Goal: Information Seeking & Learning: Learn about a topic

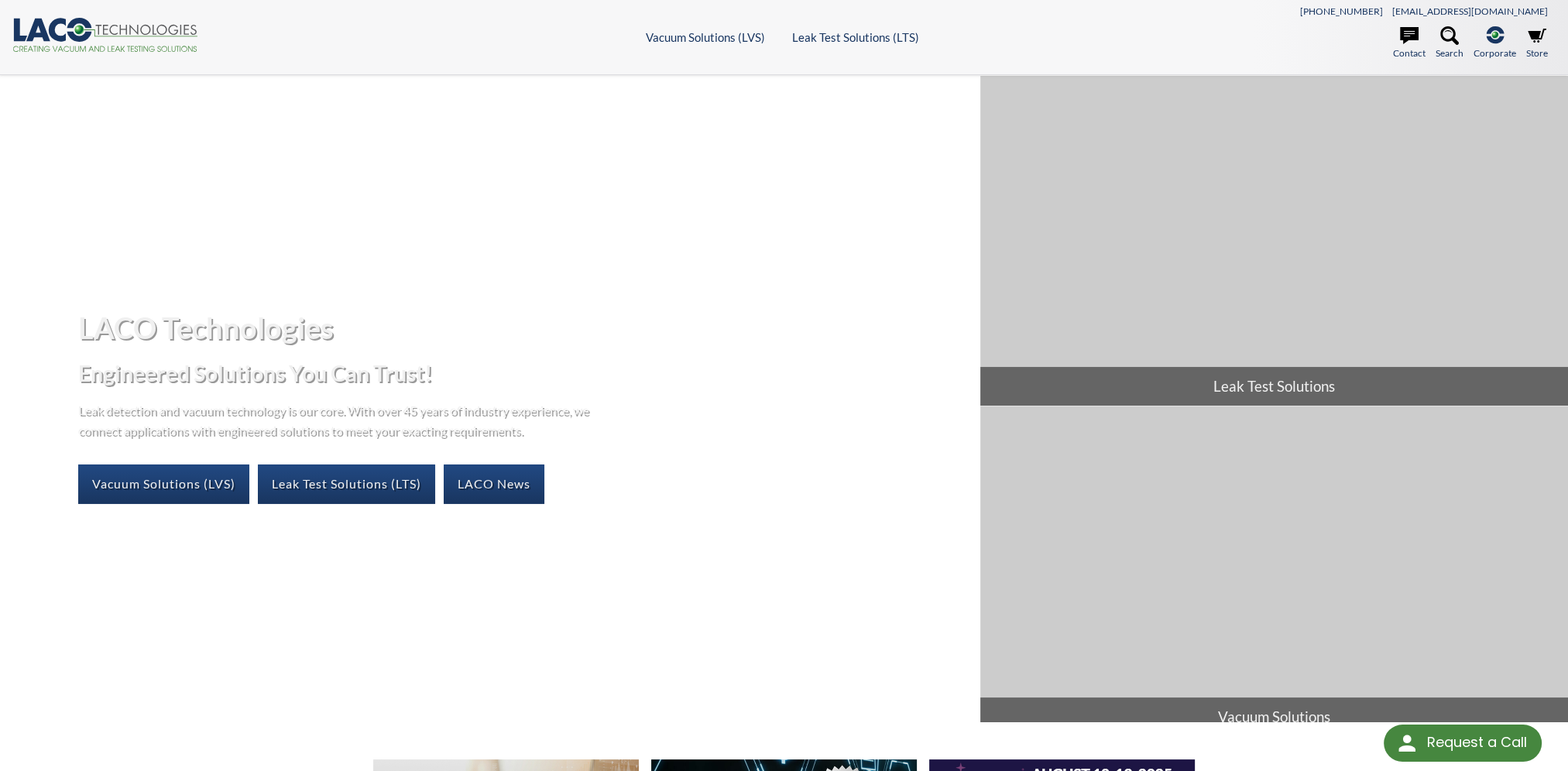
select select "Language Translate Widget"
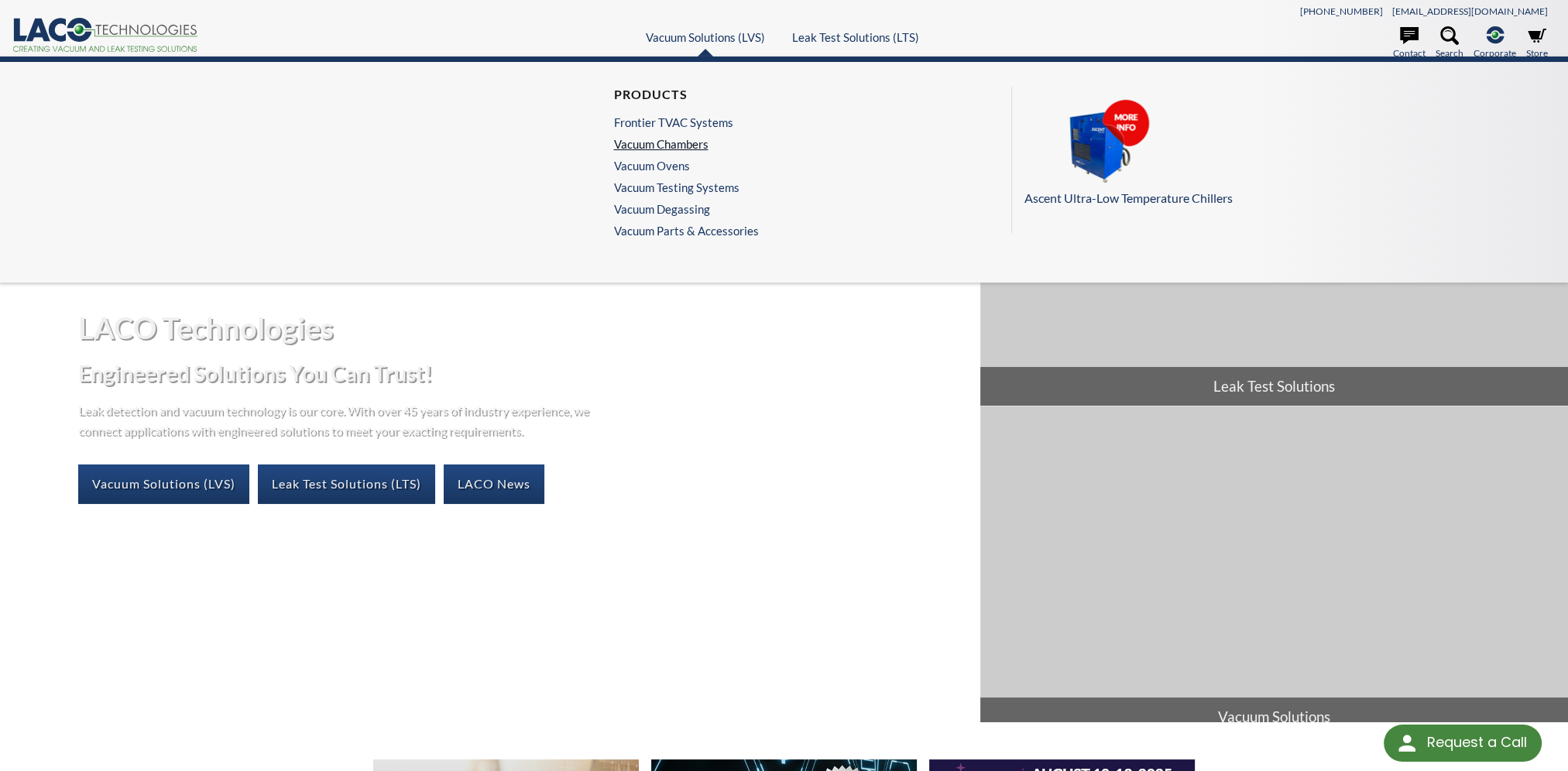
click at [647, 139] on link "Vacuum Chambers" at bounding box center [681, 144] width 137 height 14
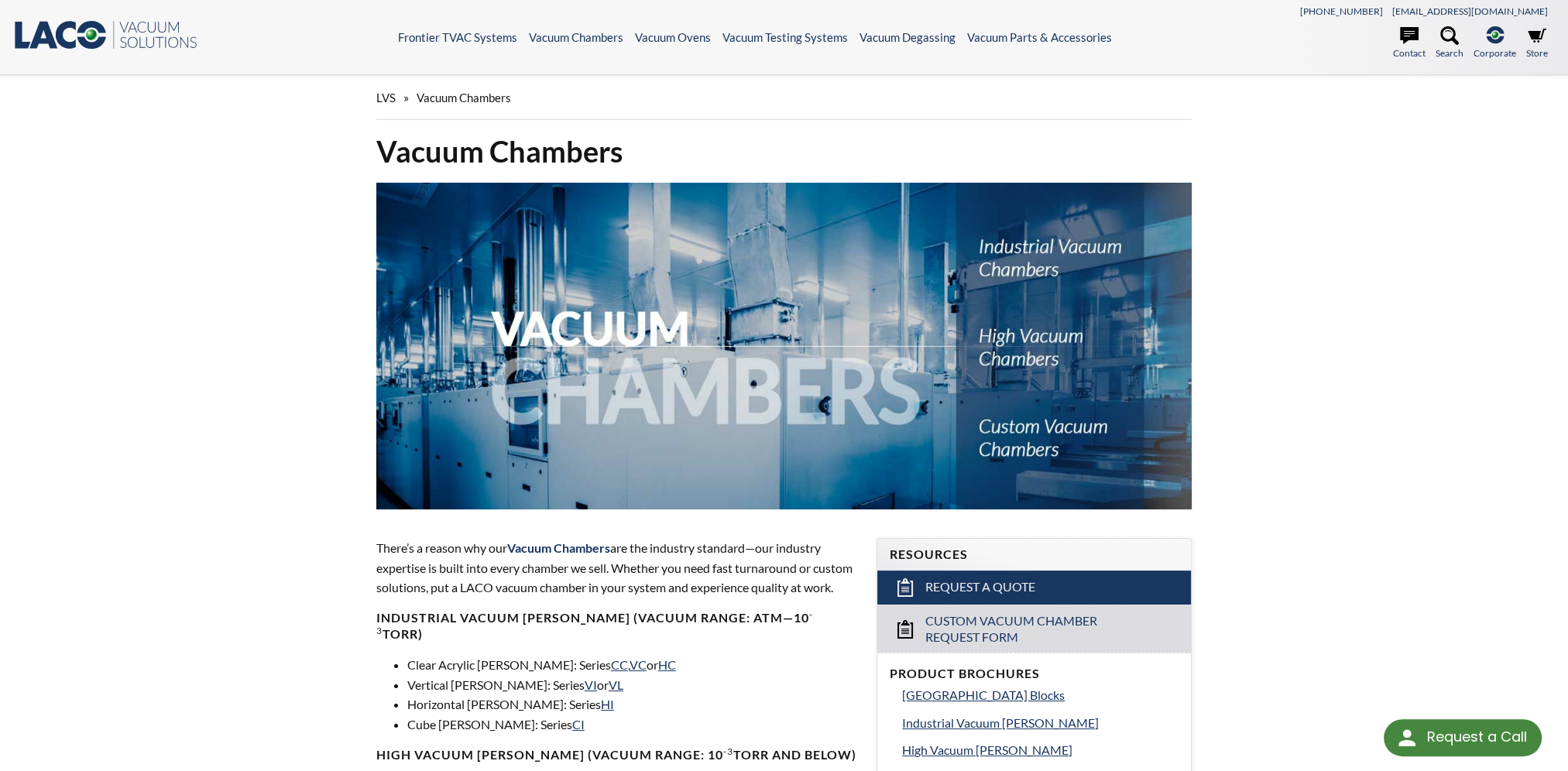
select select "Language Translate Widget"
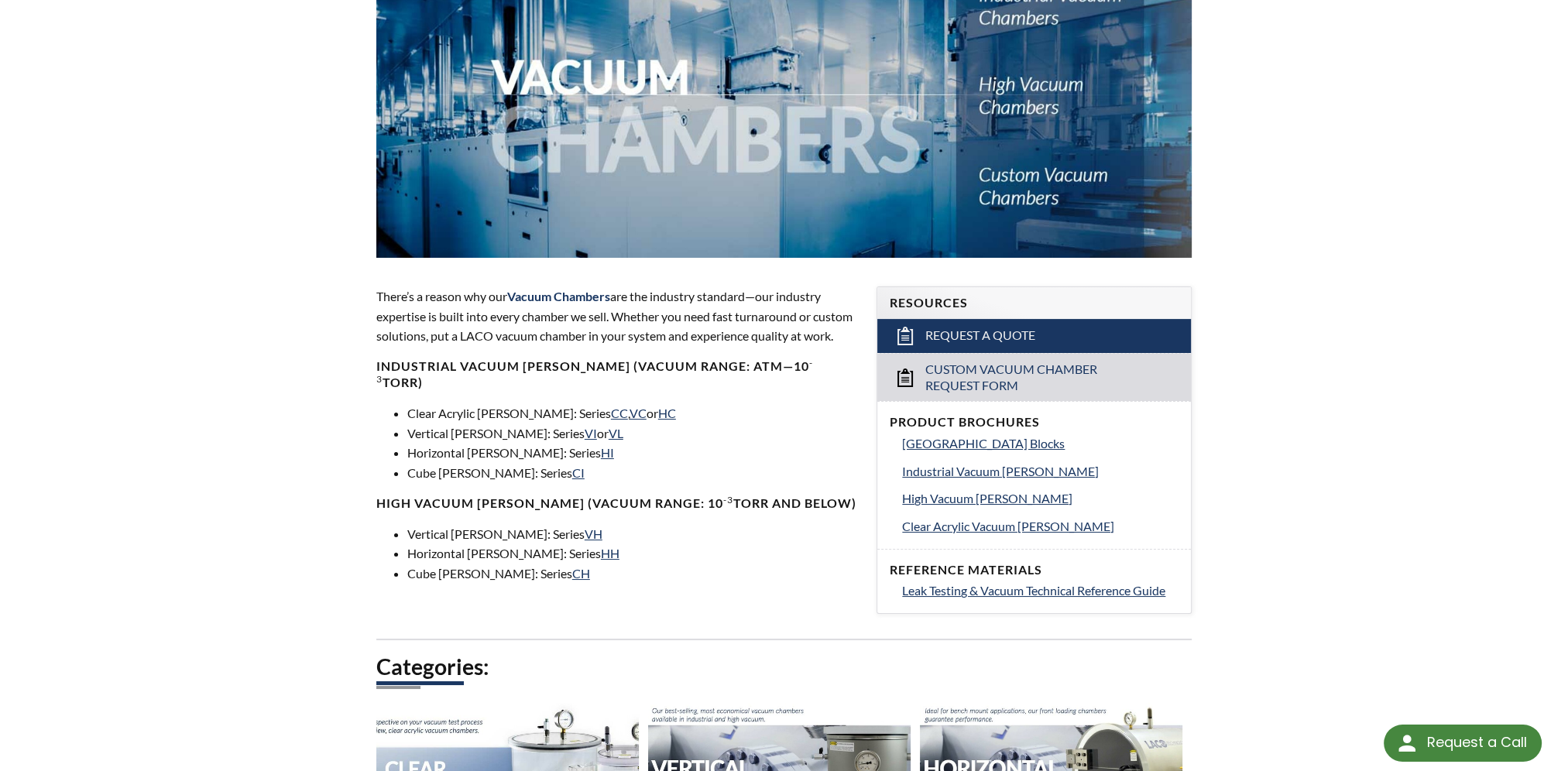
scroll to position [77, 0]
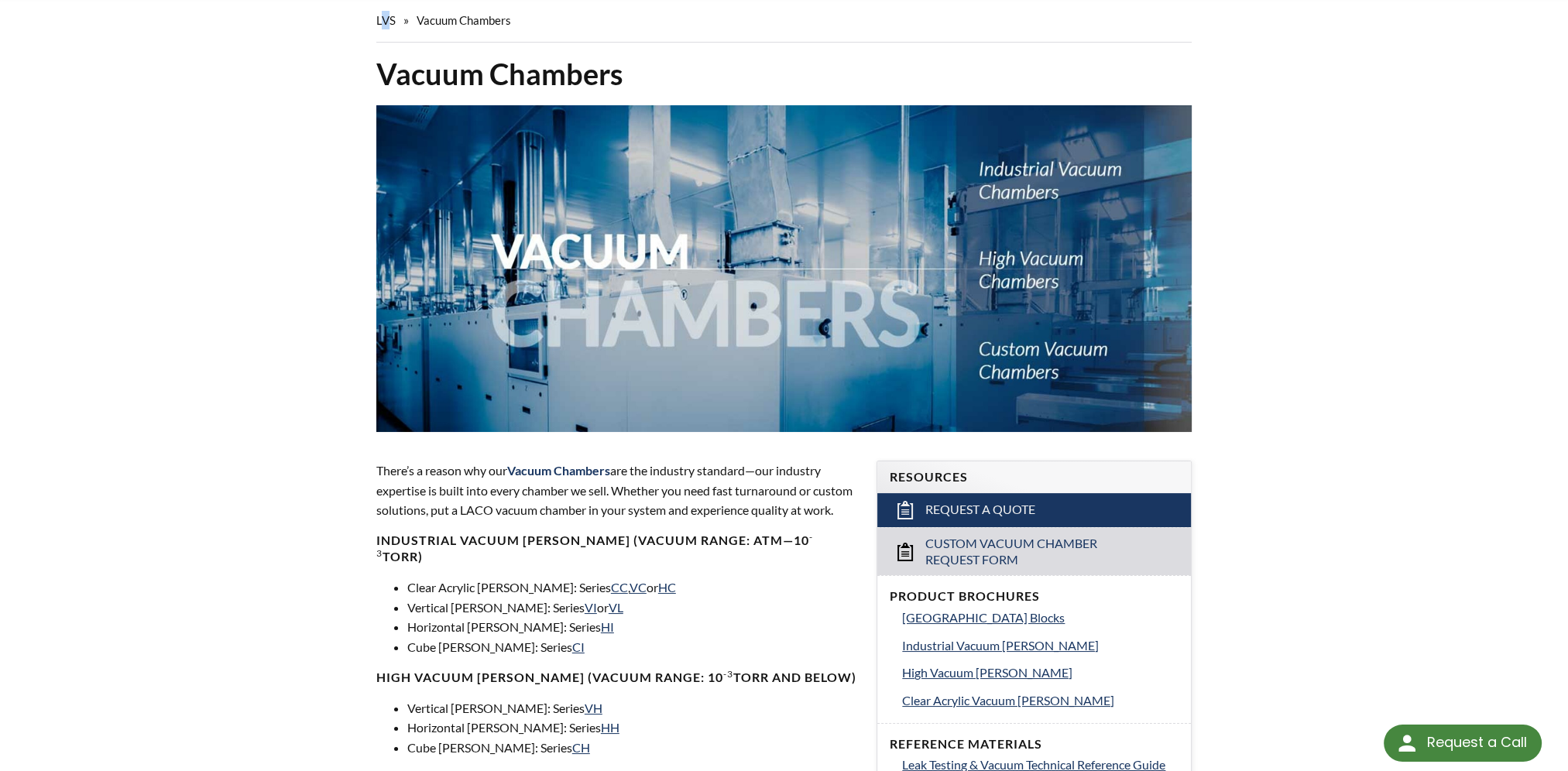
click at [384, 16] on span "LVS" at bounding box center [385, 20] width 20 height 14
drag, startPoint x: 384, startPoint y: 16, endPoint x: 433, endPoint y: 120, distance: 115.0
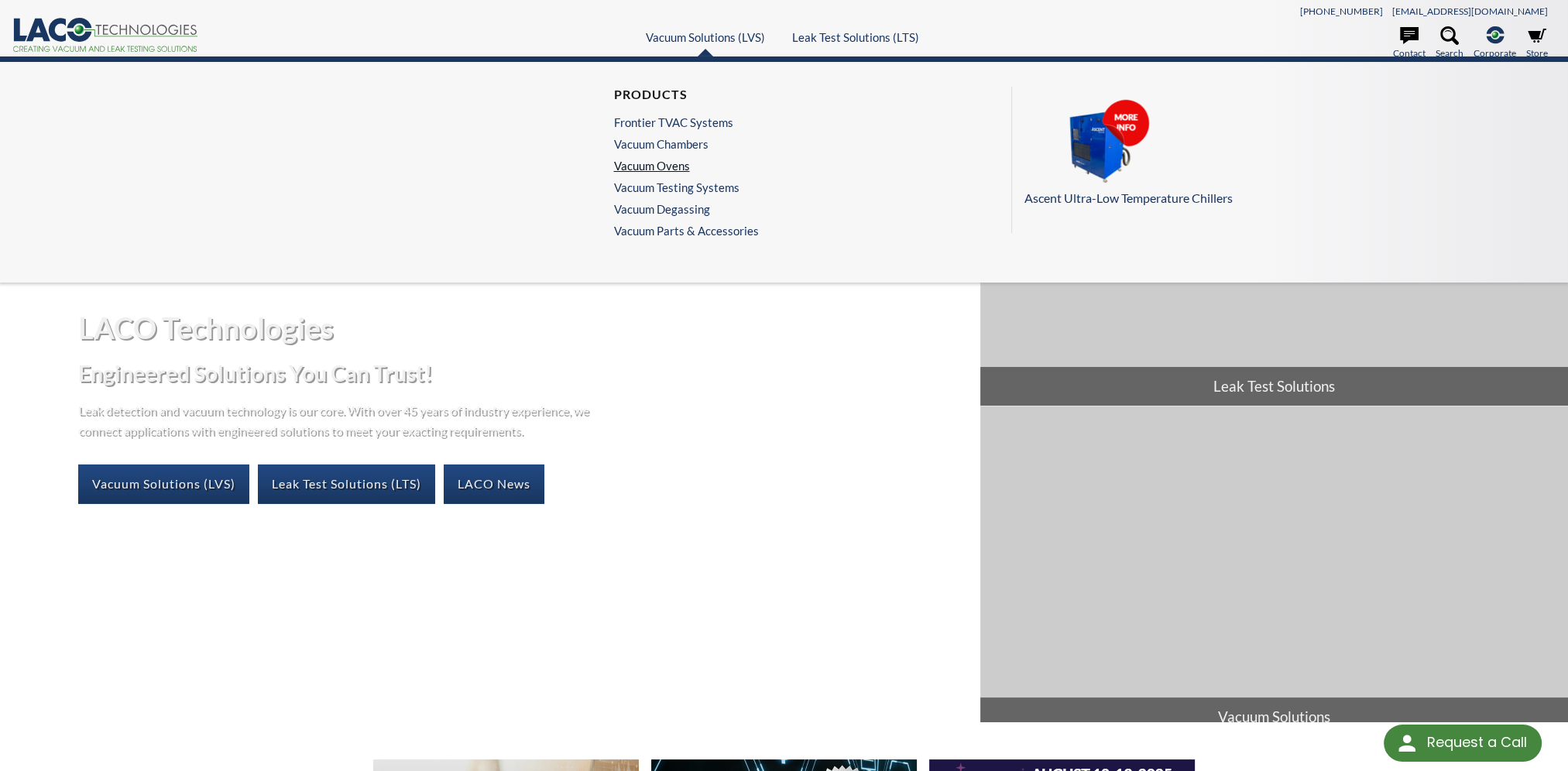
click at [654, 158] on link "Vacuum Ovens" at bounding box center [681, 165] width 137 height 14
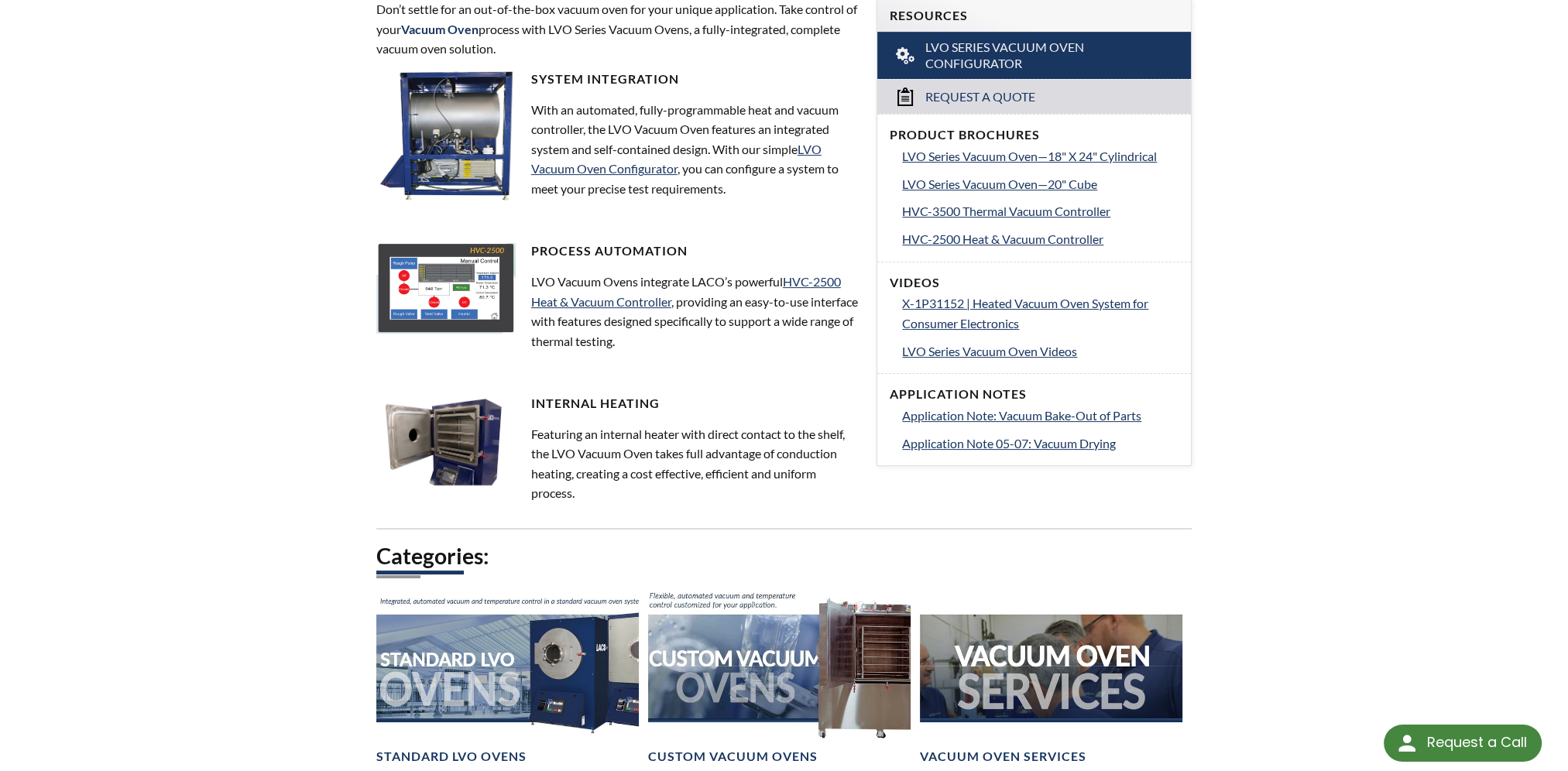
scroll to position [398, 0]
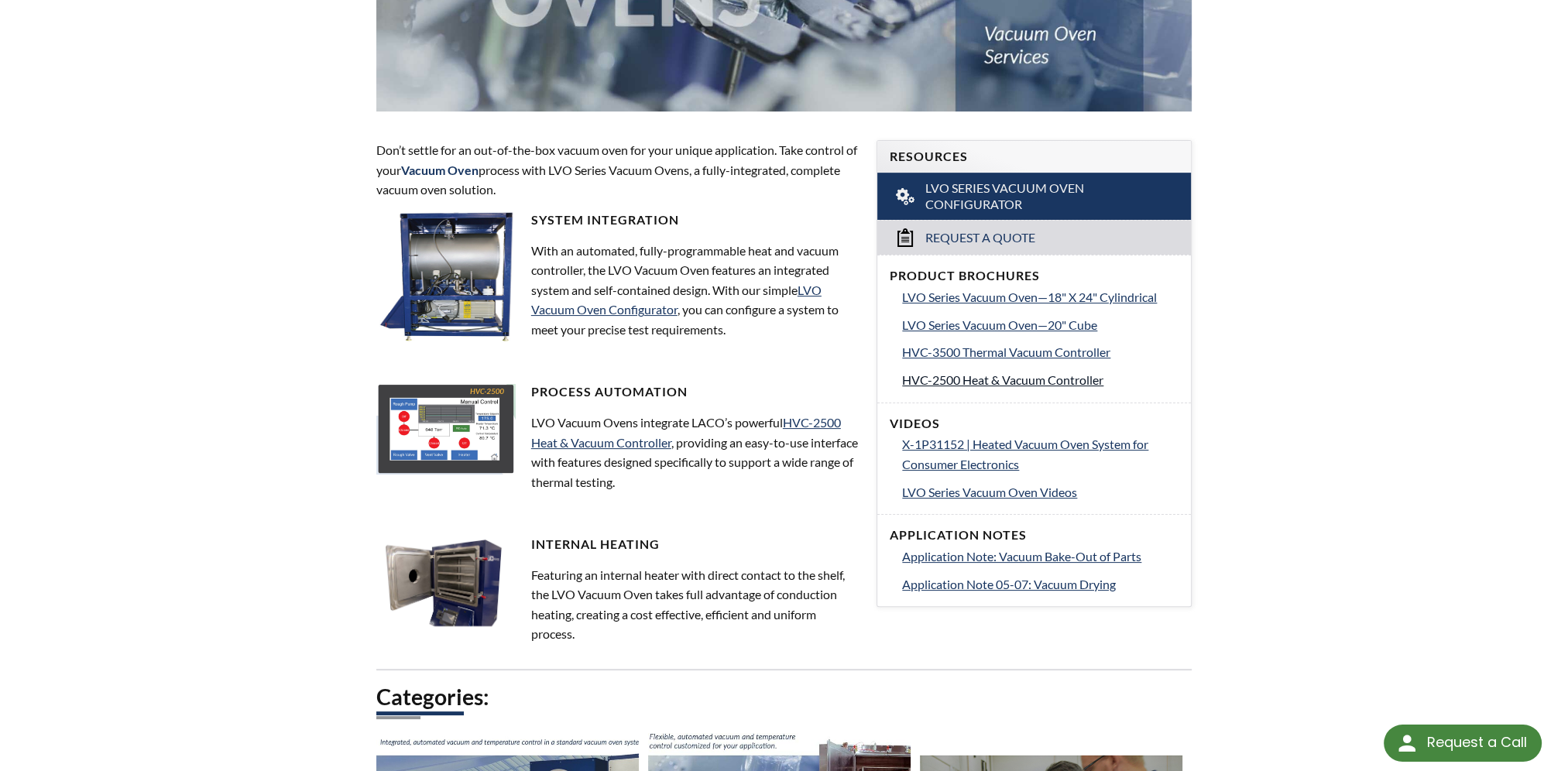
click at [1081, 387] on link "HVC-2500 Heat & Vacuum Controller" at bounding box center [1040, 380] width 276 height 21
click at [1007, 347] on span "HVC-3500 Thermal Vacuum Controller" at bounding box center [1006, 351] width 208 height 15
click at [1052, 317] on span "LVO Series Vacuum Oven—20" Cube" at bounding box center [999, 324] width 195 height 15
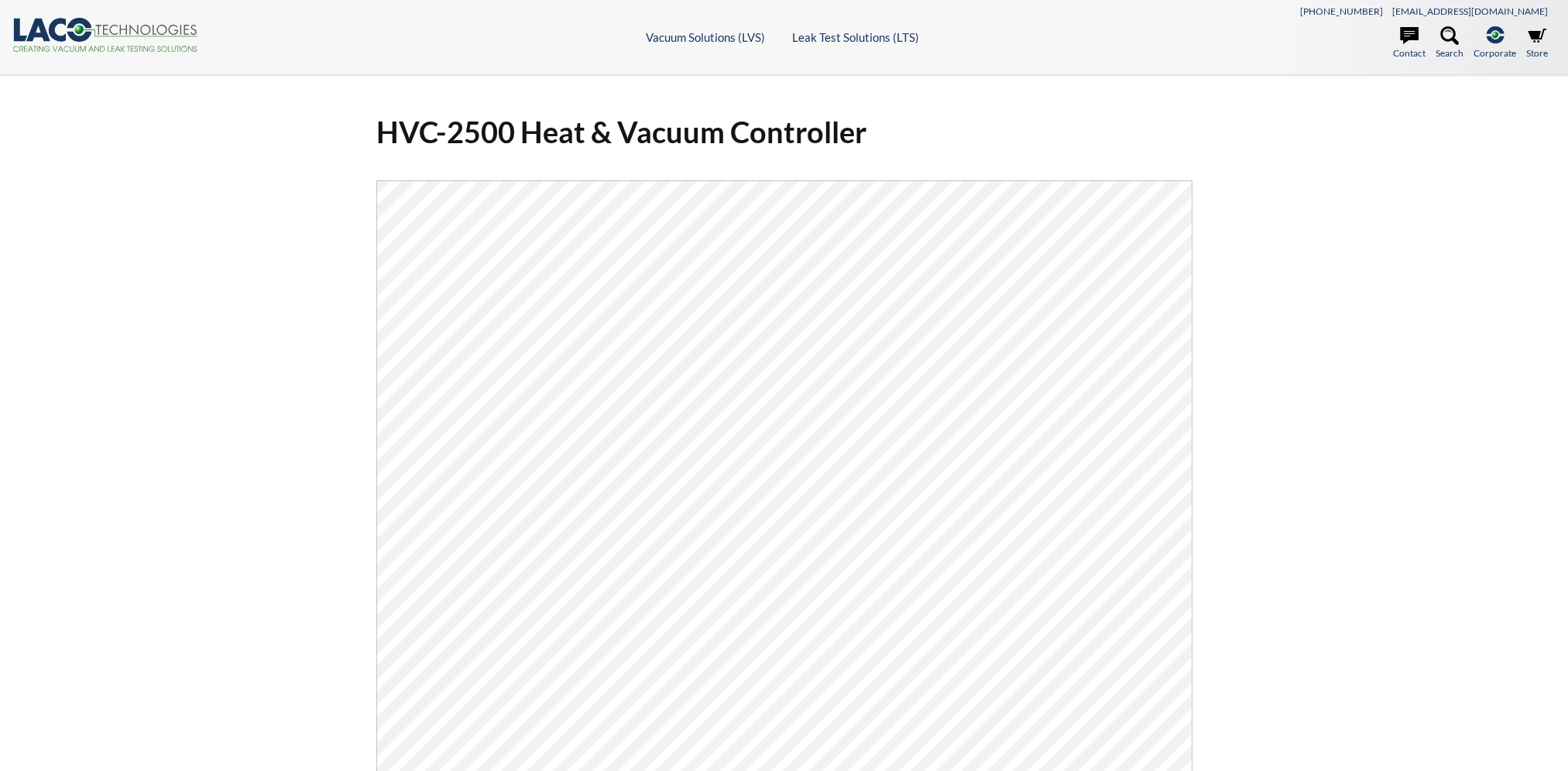
select select "Language Translate Widget"
